Goal: Navigation & Orientation: Understand site structure

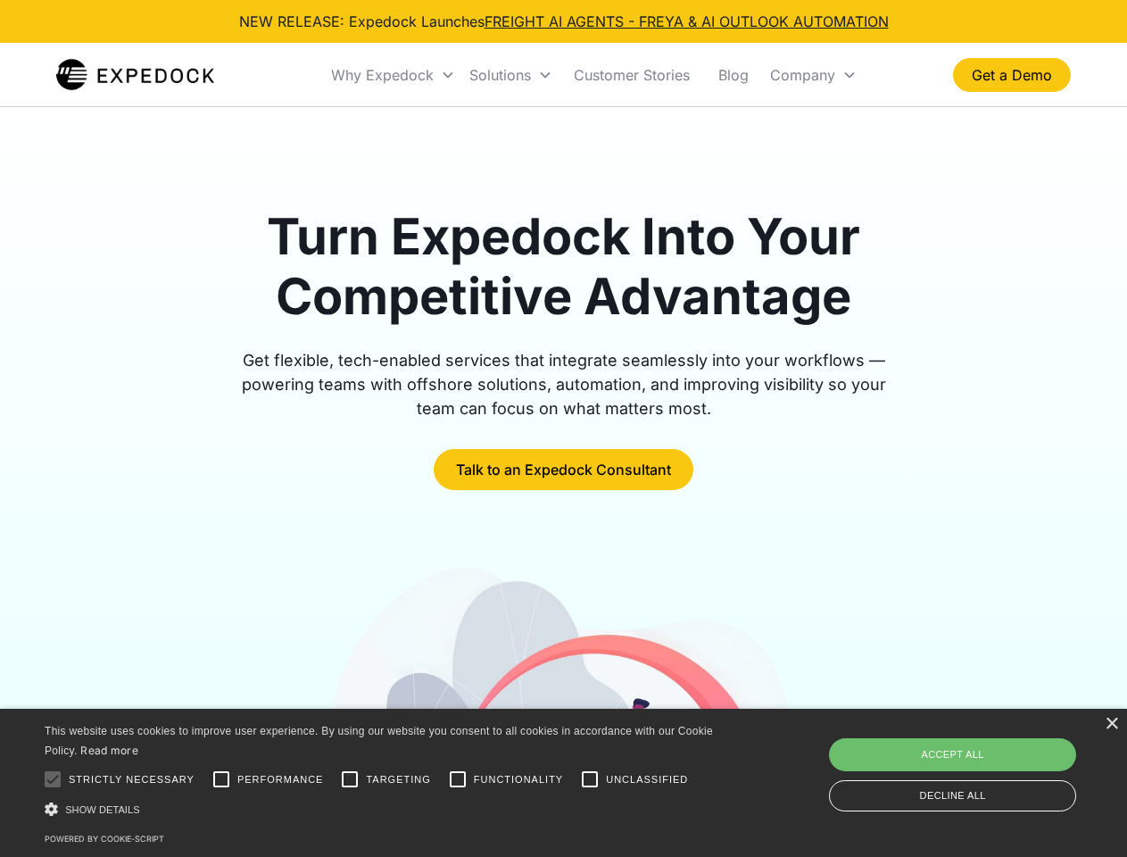
click at [394, 75] on div "Why Expedock" at bounding box center [382, 75] width 103 height 18
click at [511, 75] on div "Solutions" at bounding box center [500, 75] width 62 height 18
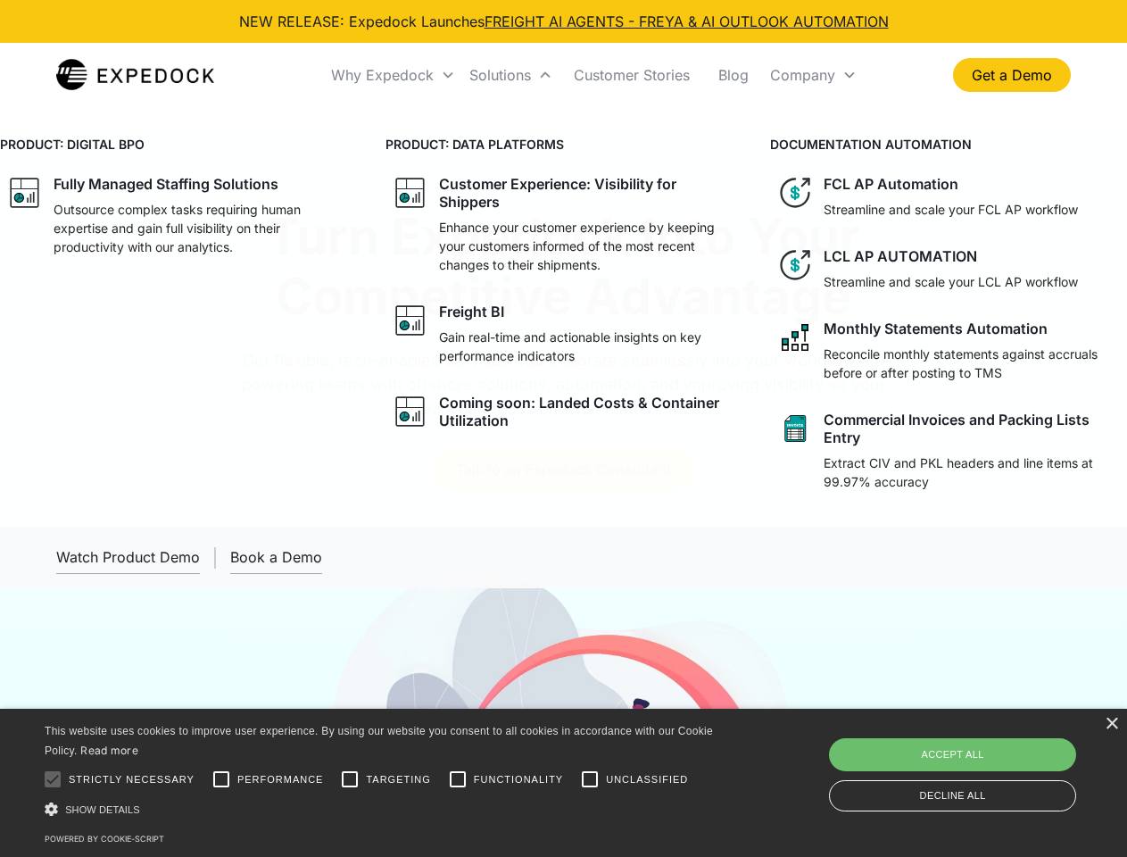
click at [813, 75] on div "Company" at bounding box center [802, 75] width 65 height 18
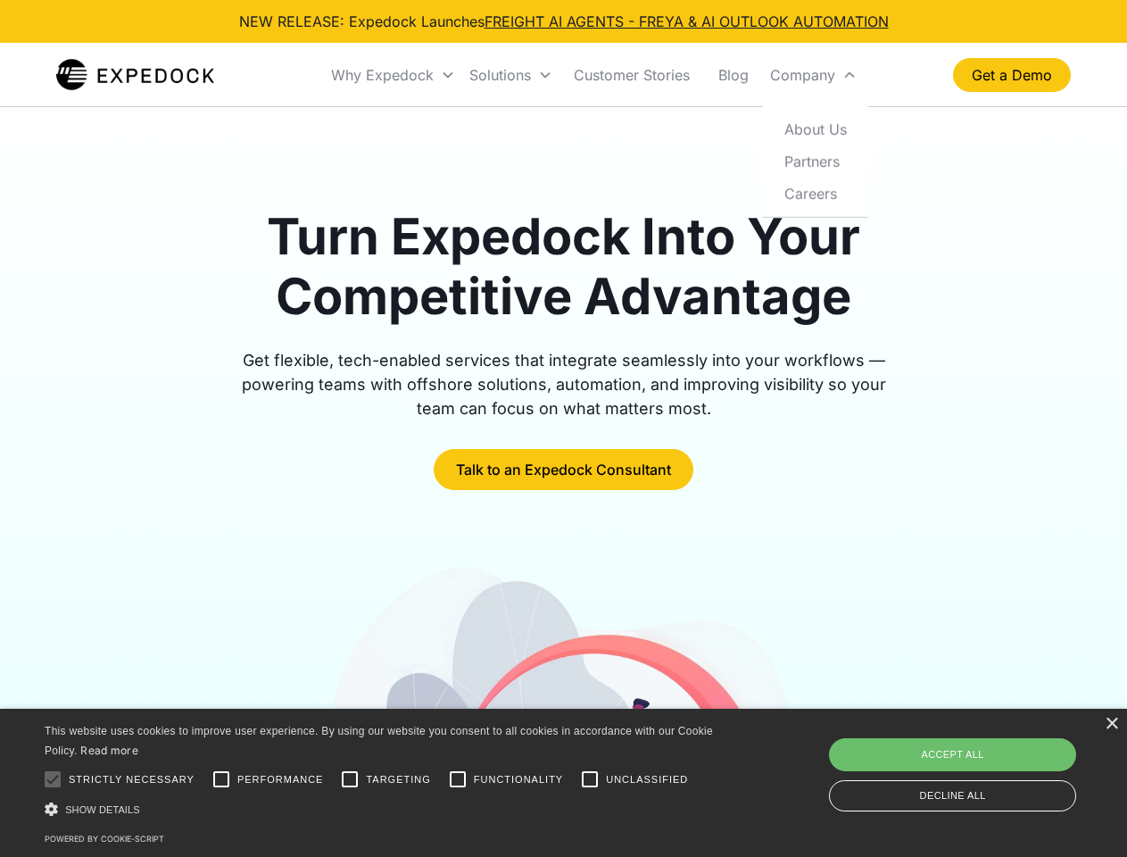
click at [53, 779] on div at bounding box center [53, 779] width 36 height 36
click at [221, 779] on input "Performance" at bounding box center [221, 779] width 36 height 36
checkbox input "true"
click at [350, 779] on input "Targeting" at bounding box center [350, 779] width 36 height 36
checkbox input "true"
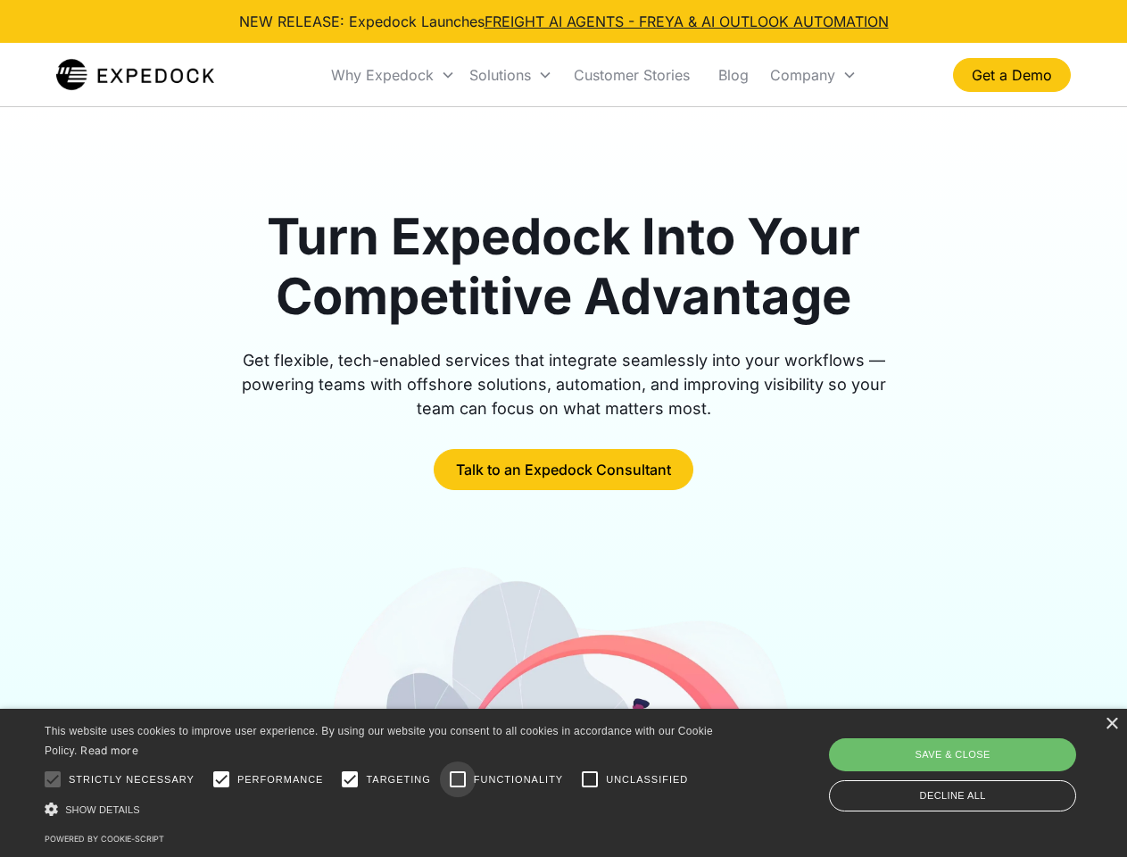
click at [458, 779] on input "Functionality" at bounding box center [458, 779] width 36 height 36
checkbox input "true"
click at [590, 779] on input "Unclassified" at bounding box center [590, 779] width 36 height 36
checkbox input "true"
